Goal: Information Seeking & Learning: Check status

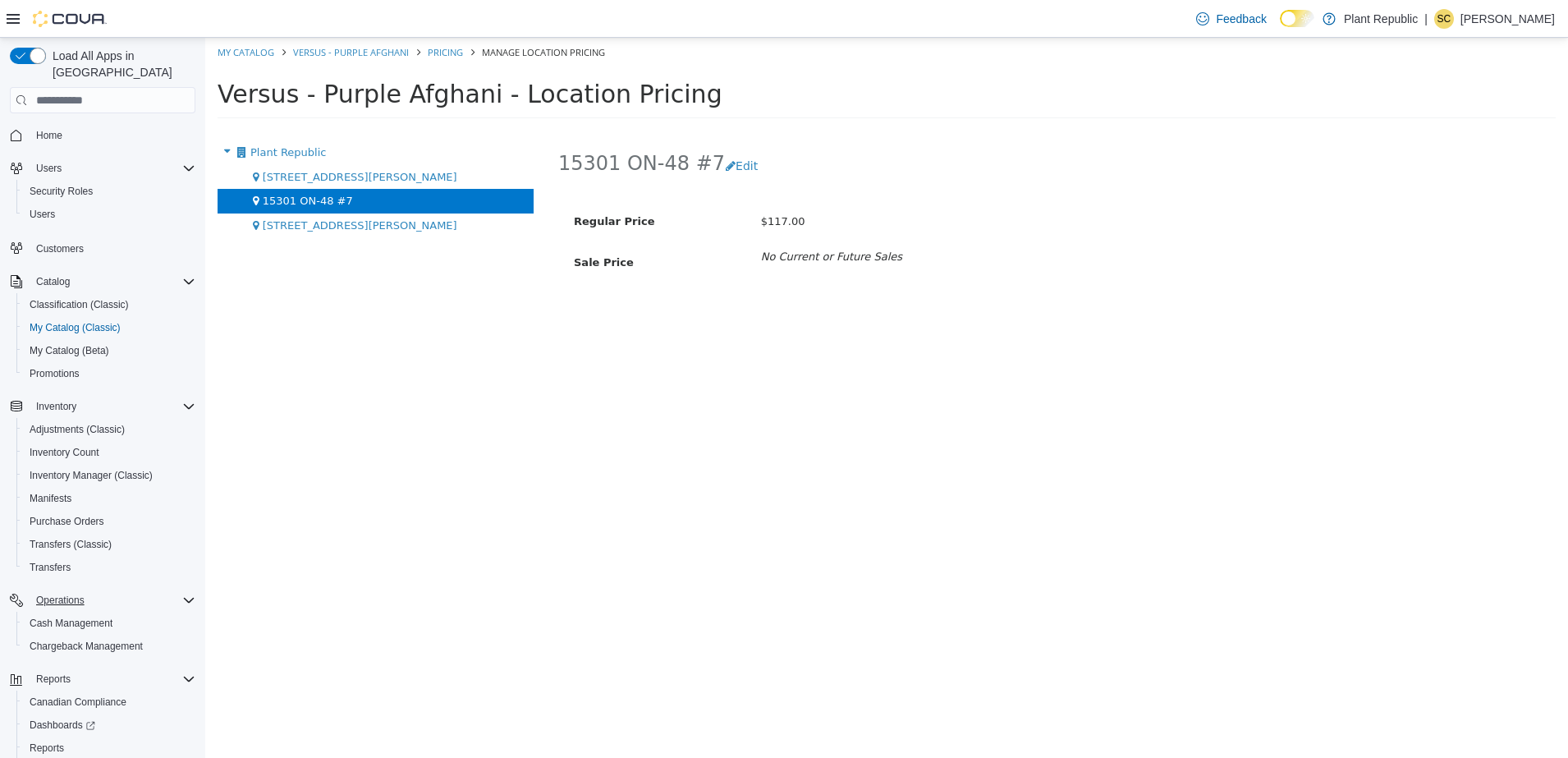
scroll to position [68, 0]
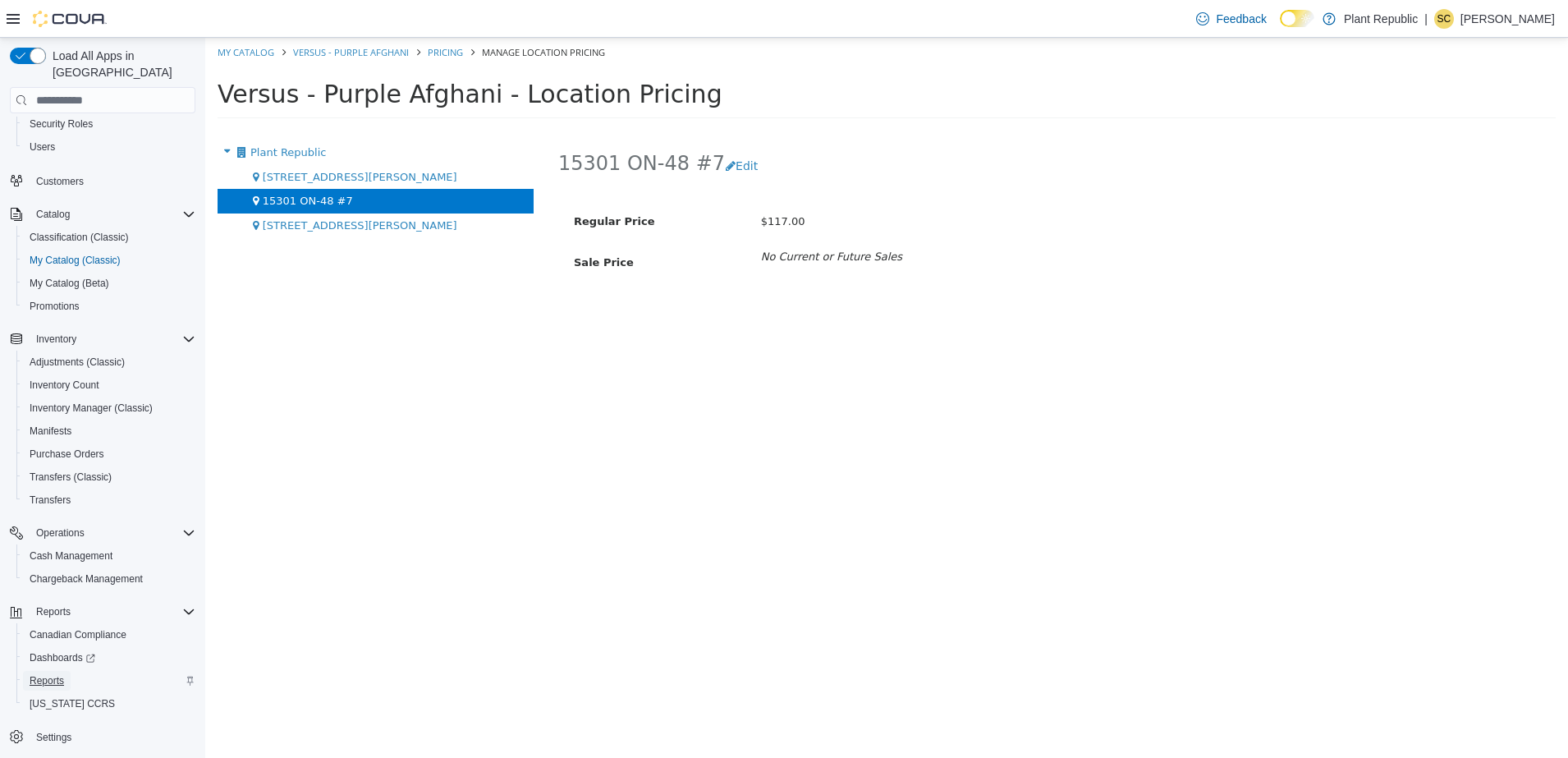
click at [49, 674] on span "Reports" at bounding box center [46, 680] width 35 height 13
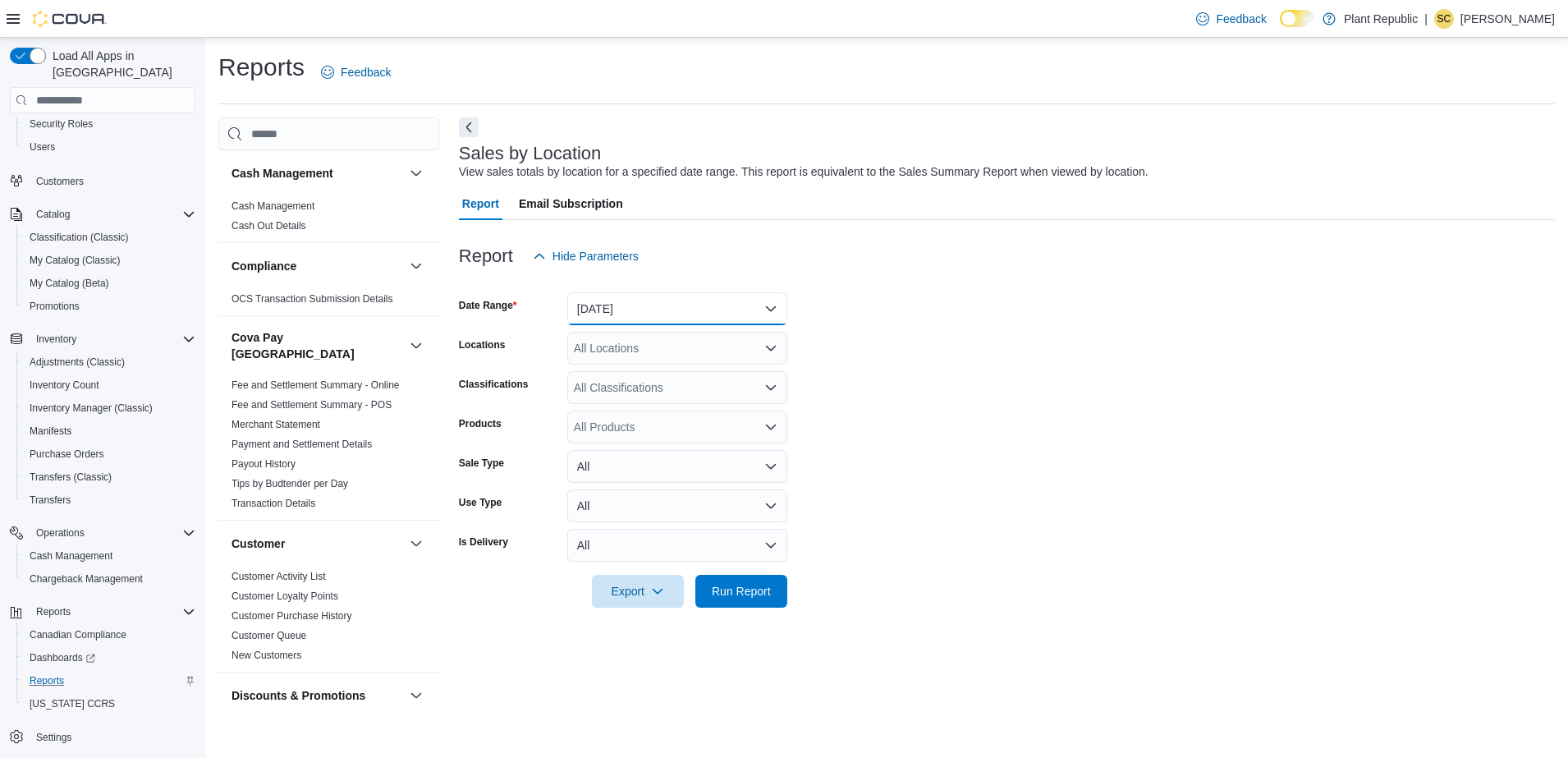
click at [743, 301] on button "[DATE]" at bounding box center [677, 309] width 220 height 33
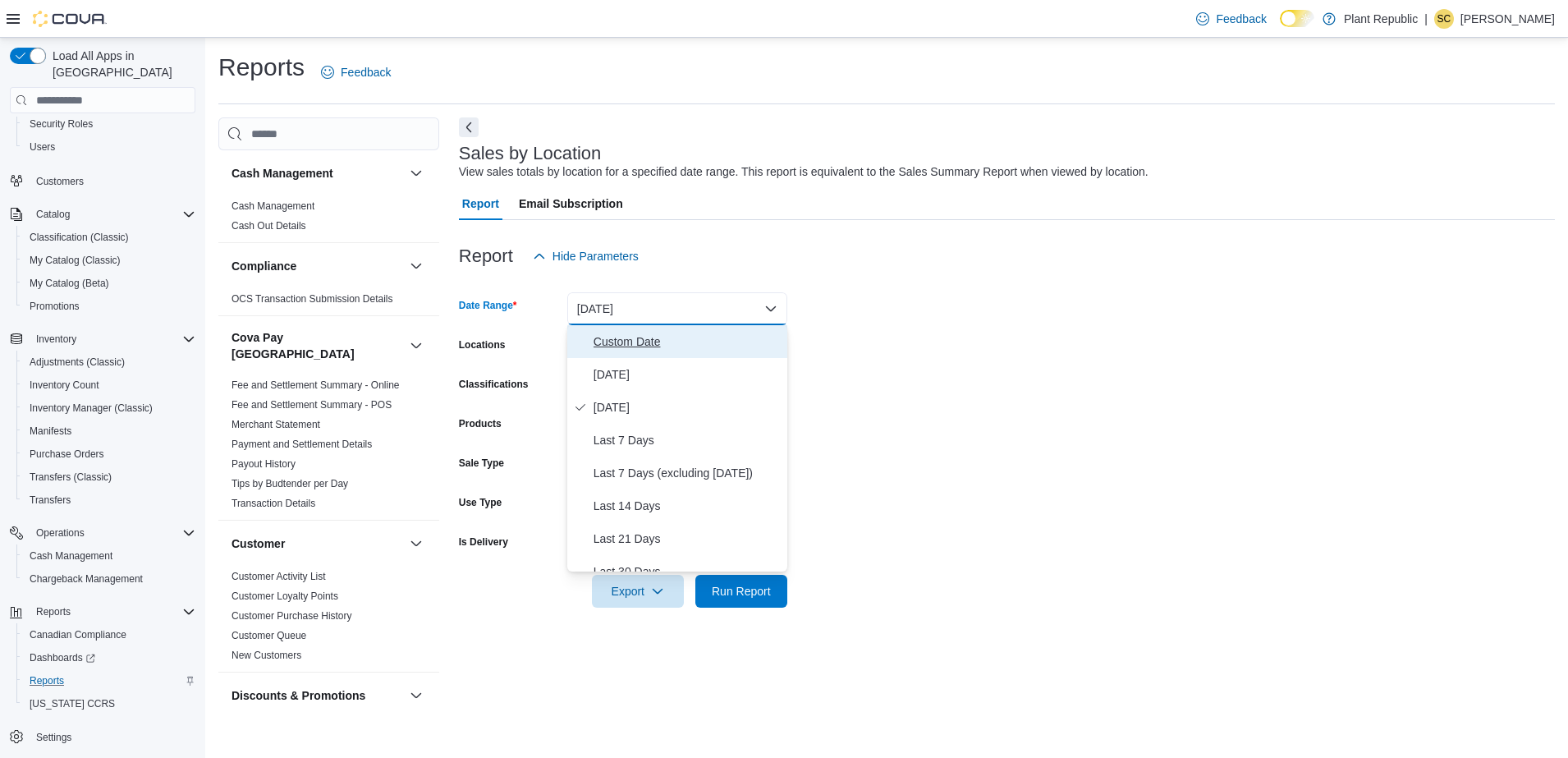
click at [702, 340] on span "Custom Date" at bounding box center [687, 342] width 187 height 20
